Goal: Information Seeking & Learning: Learn about a topic

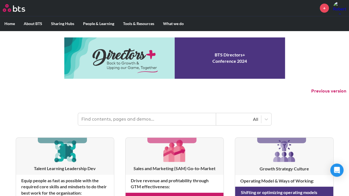
click at [127, 122] on input "text" at bounding box center [147, 119] width 138 height 12
type input "multipliers"
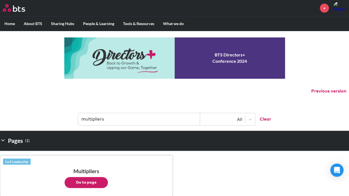
drag, startPoint x: 127, startPoint y: 122, endPoint x: 129, endPoint y: 118, distance: 4.9
click at [129, 118] on input "multipliers" at bounding box center [139, 119] width 122 height 12
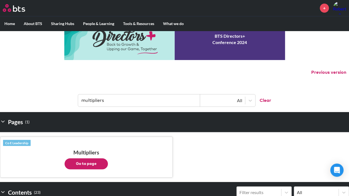
scroll to position [6, 0]
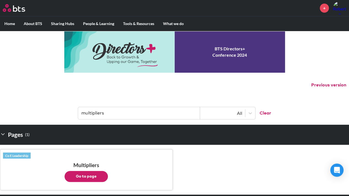
click at [89, 179] on button "Go to page" at bounding box center [86, 176] width 43 height 11
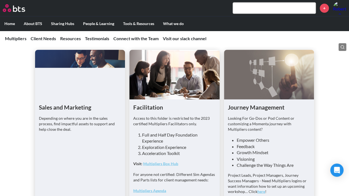
scroll to position [1442, 0]
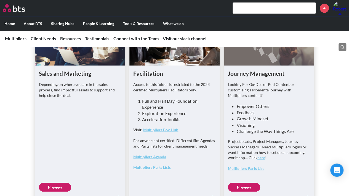
click at [79, 77] on h1 "Sales and Marketing" at bounding box center [80, 73] width 82 height 8
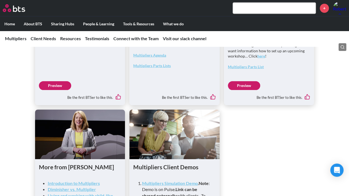
scroll to position [1545, 0]
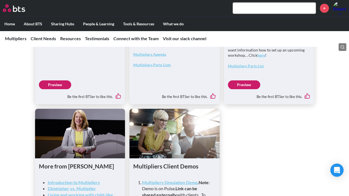
click at [55, 89] on link "Preview" at bounding box center [55, 84] width 32 height 9
